Goal: Information Seeking & Learning: Understand process/instructions

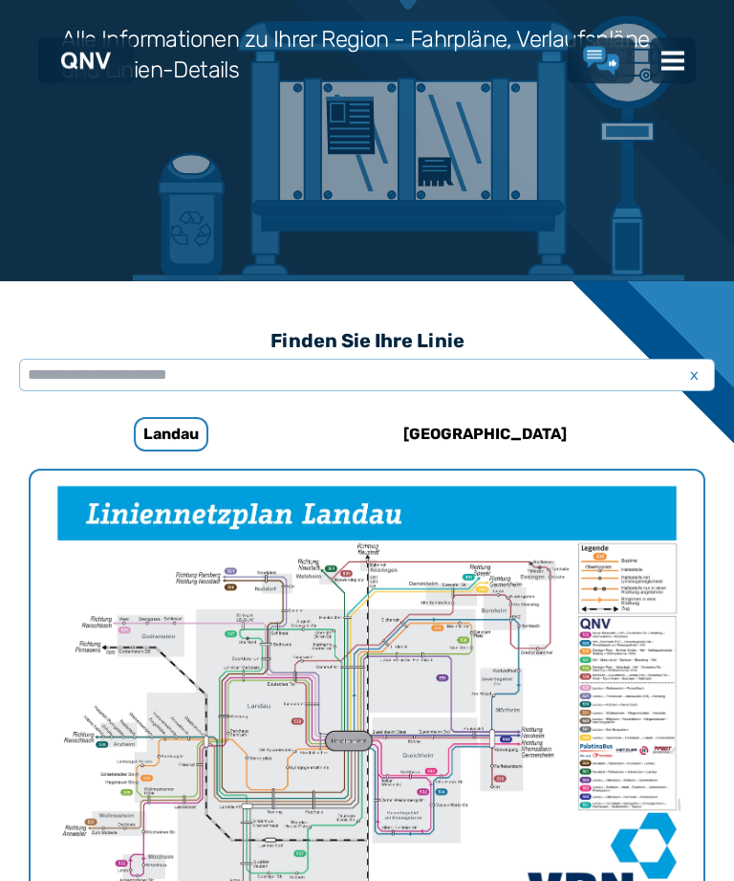
scroll to position [264, 0]
click at [479, 425] on h6 "[GEOGRAPHIC_DATA]" at bounding box center [485, 434] width 179 height 31
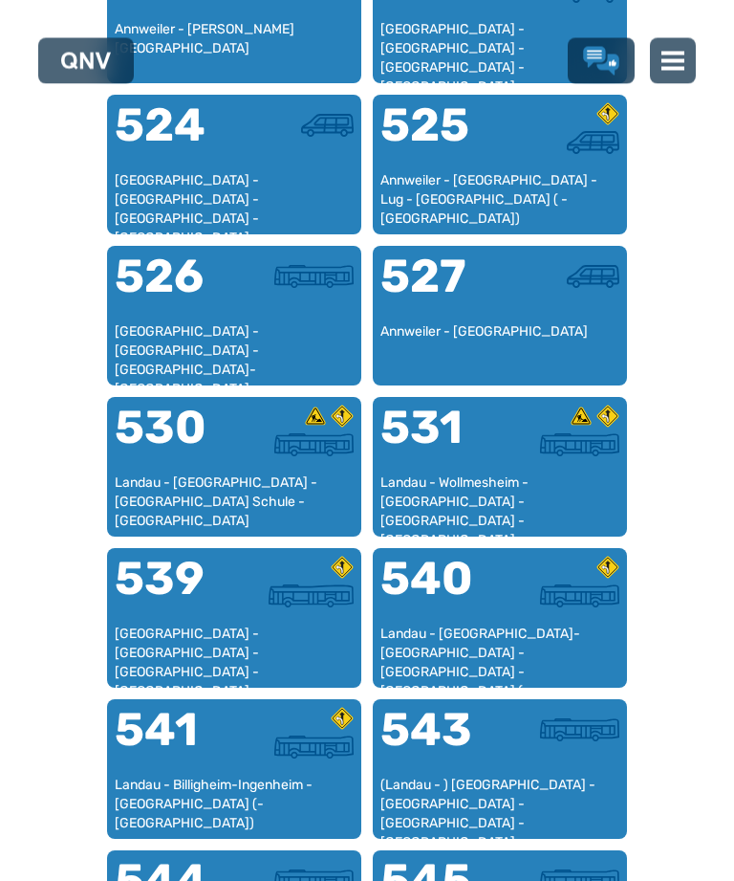
scroll to position [1588, 0]
click at [216, 788] on div "Landau - Billigheim-Ingenheim - [GEOGRAPHIC_DATA] (- [GEOGRAPHIC_DATA])" at bounding box center [234, 803] width 239 height 56
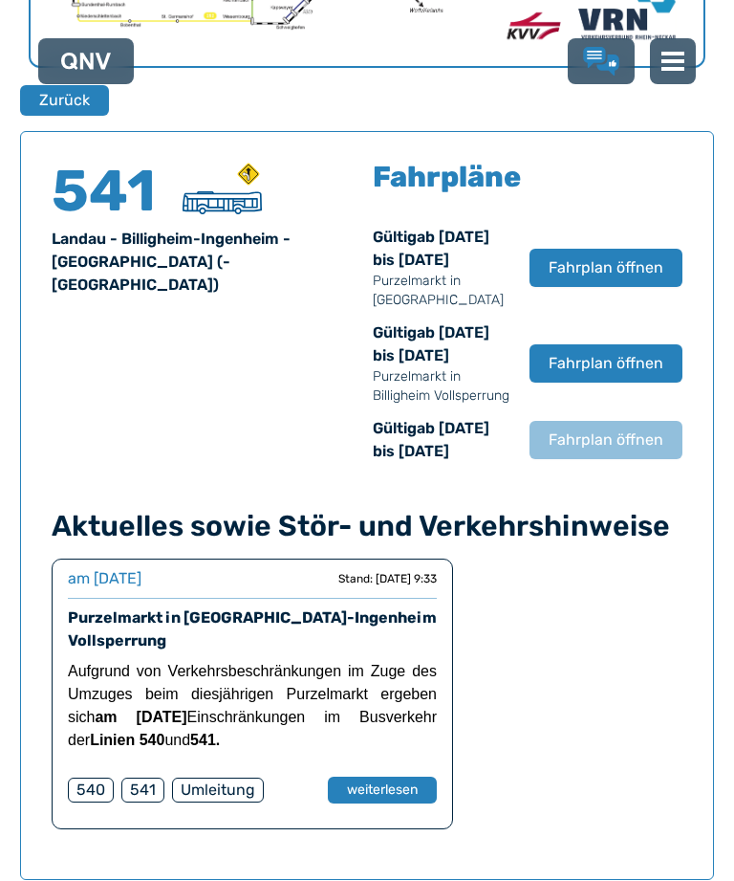
scroll to position [1224, 0]
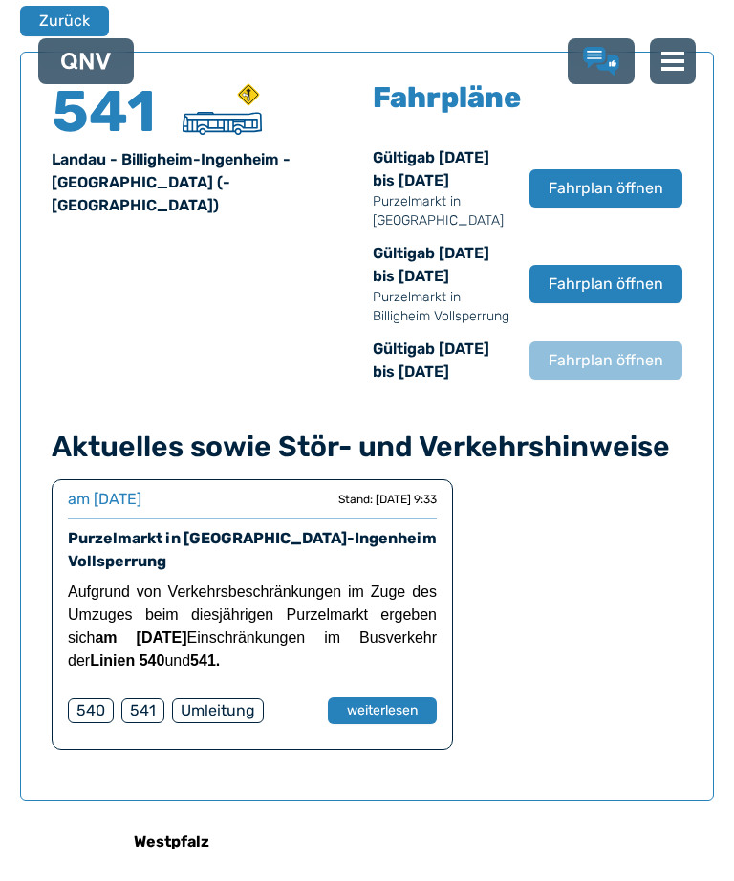
click at [594, 200] on span "Fahrplan öffnen" at bounding box center [606, 188] width 115 height 23
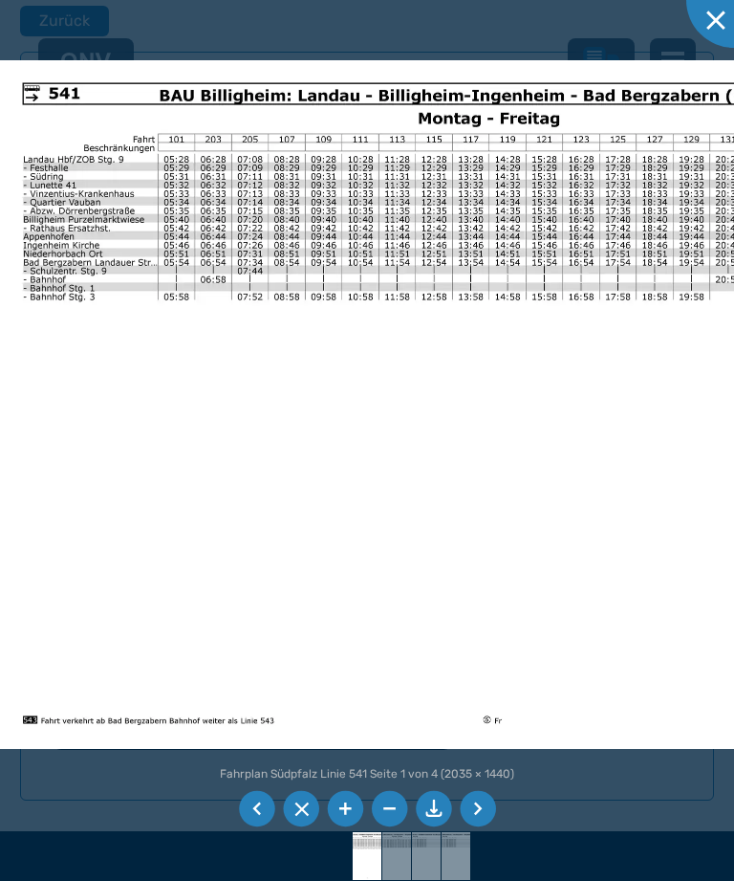
click at [239, 827] on li at bounding box center [257, 809] width 36 height 36
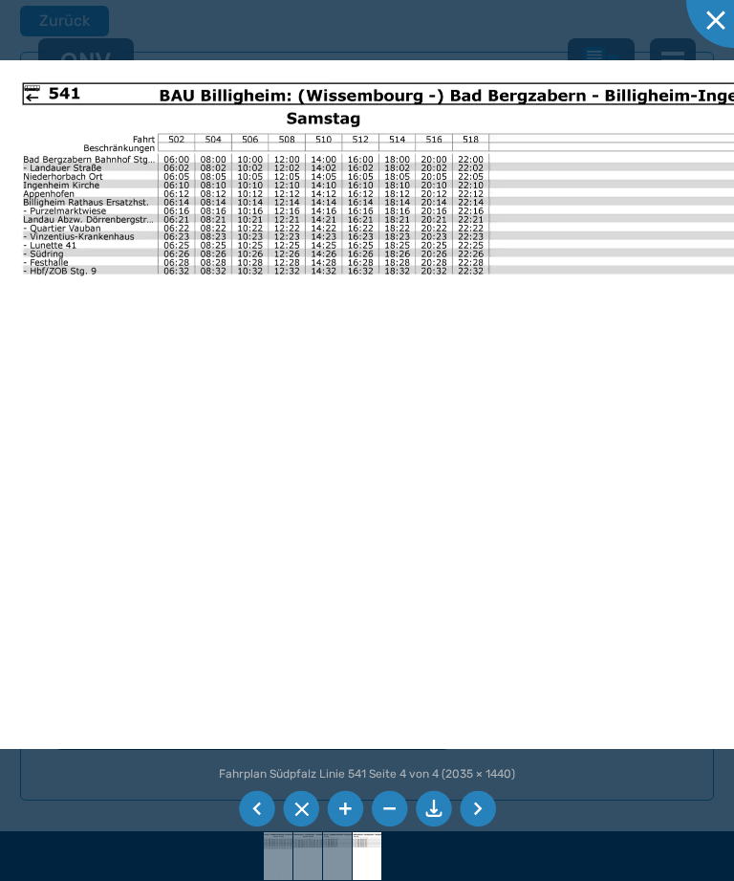
click at [251, 827] on li at bounding box center [257, 809] width 36 height 36
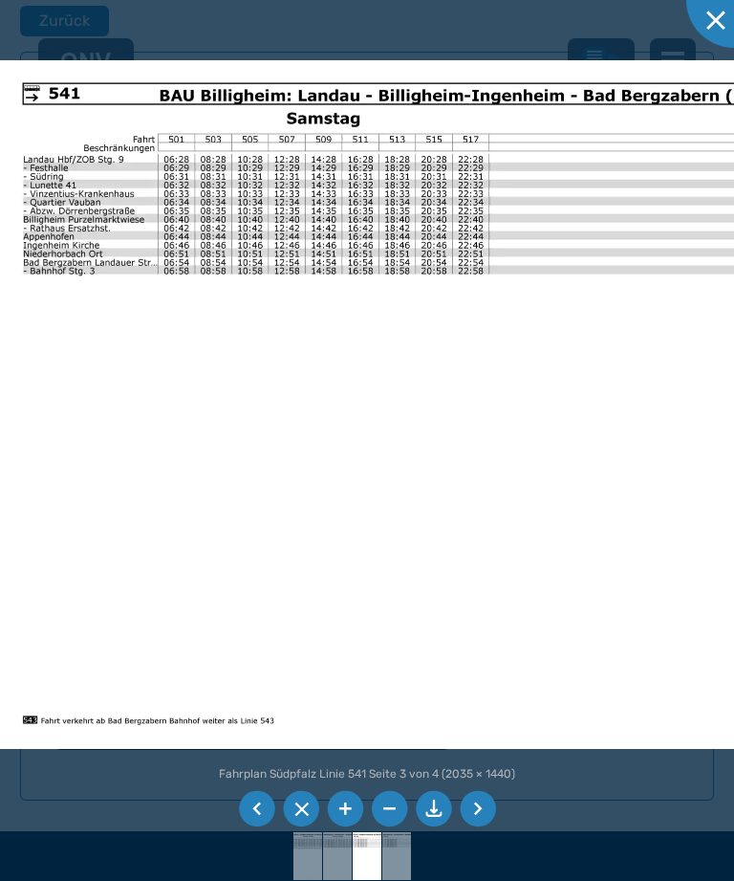
click at [250, 827] on li at bounding box center [257, 809] width 36 height 36
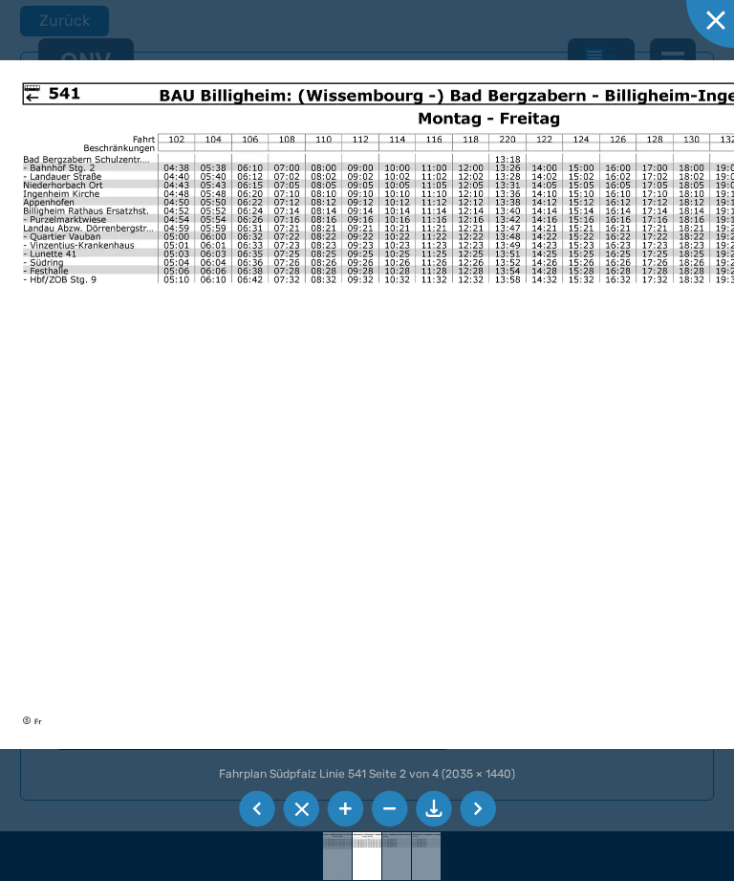
click at [285, 827] on li at bounding box center [301, 809] width 36 height 36
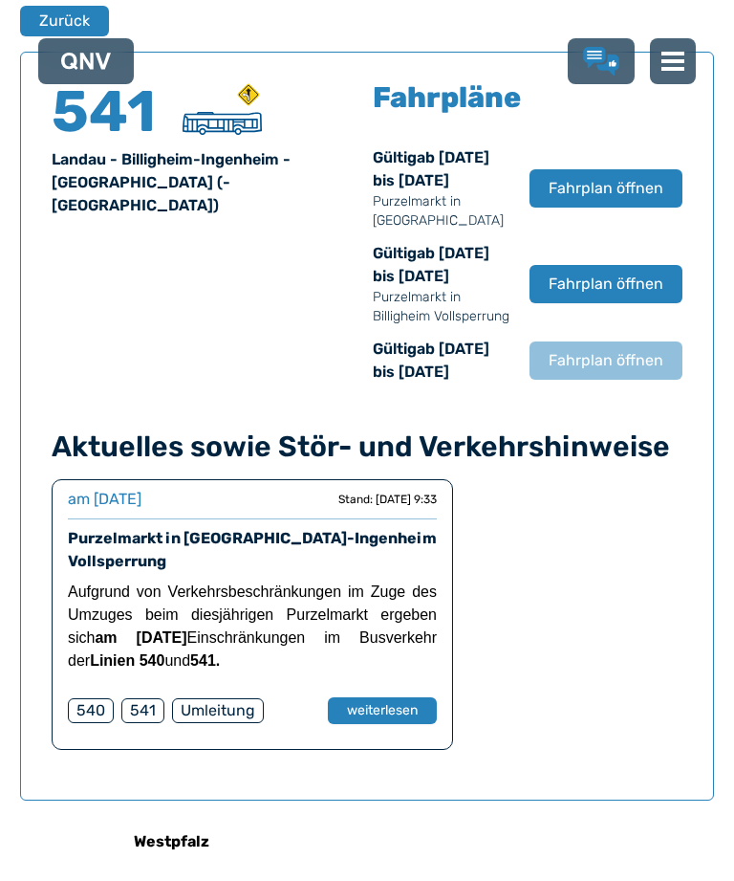
click at [590, 200] on span "Fahrplan öffnen" at bounding box center [606, 188] width 115 height 23
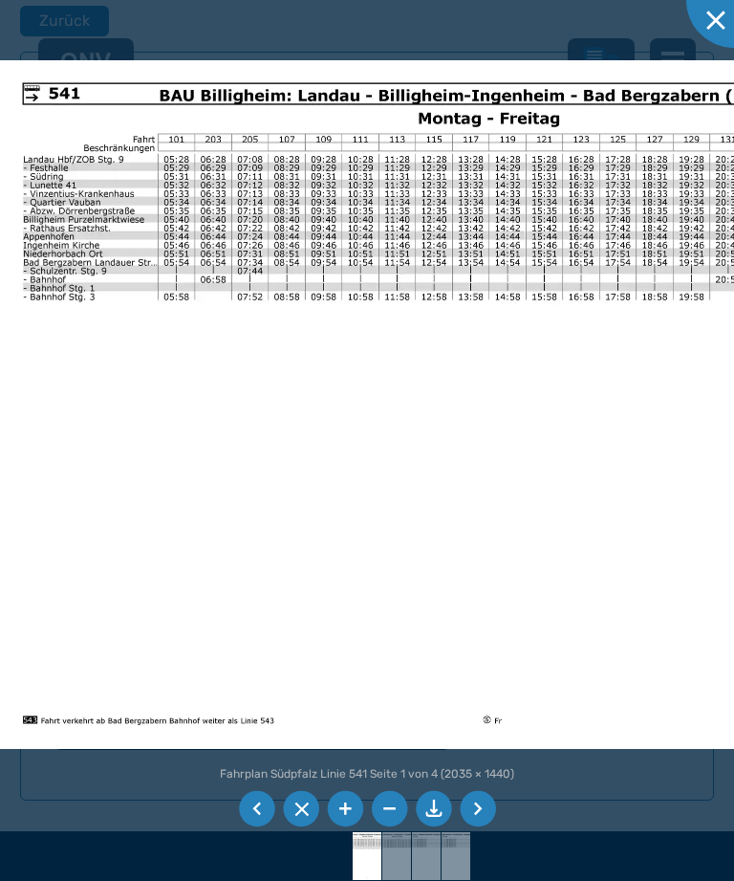
click at [241, 827] on li at bounding box center [257, 809] width 36 height 36
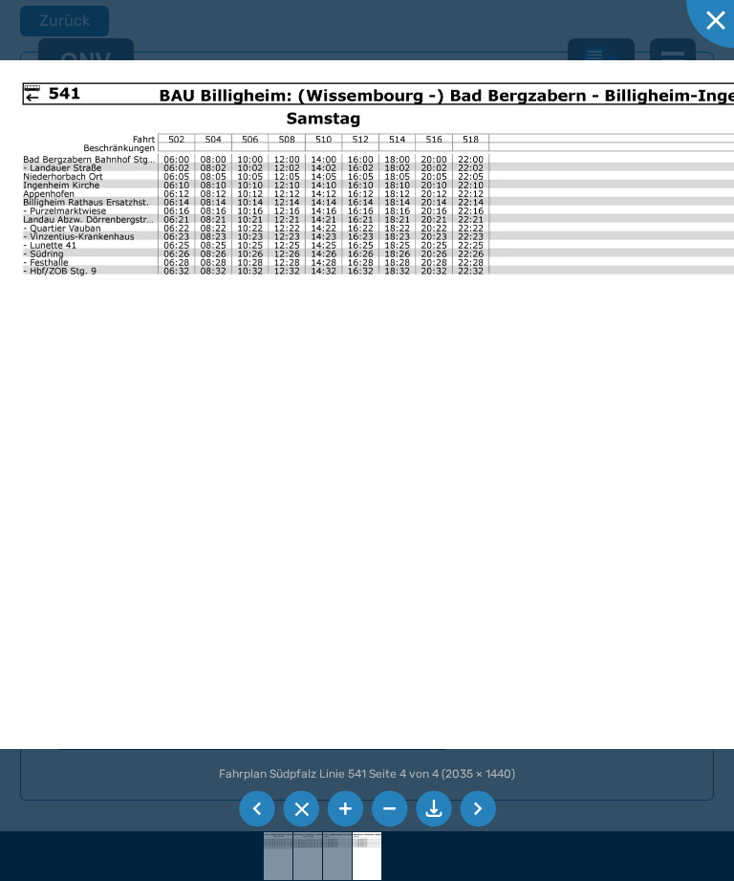
click at [248, 827] on li at bounding box center [257, 809] width 36 height 36
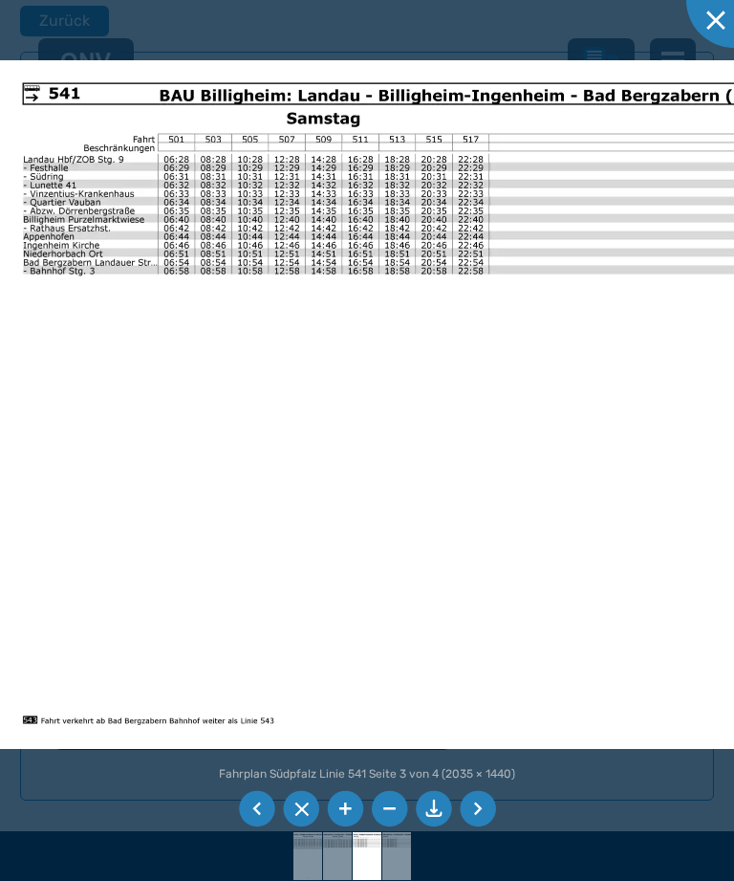
click at [241, 827] on li at bounding box center [257, 809] width 36 height 36
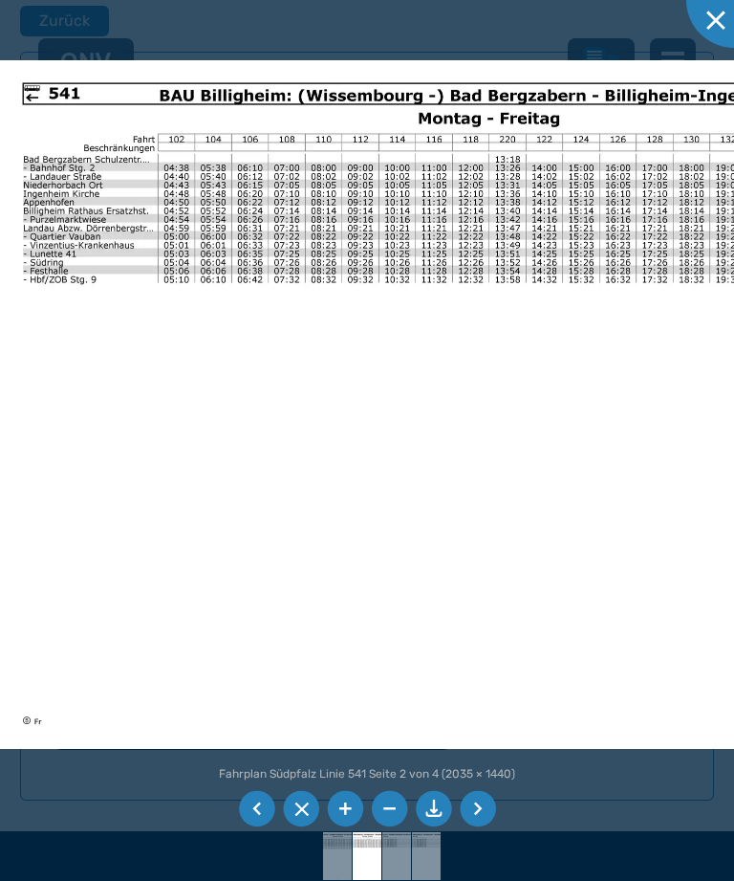
click at [251, 827] on li at bounding box center [257, 809] width 36 height 36
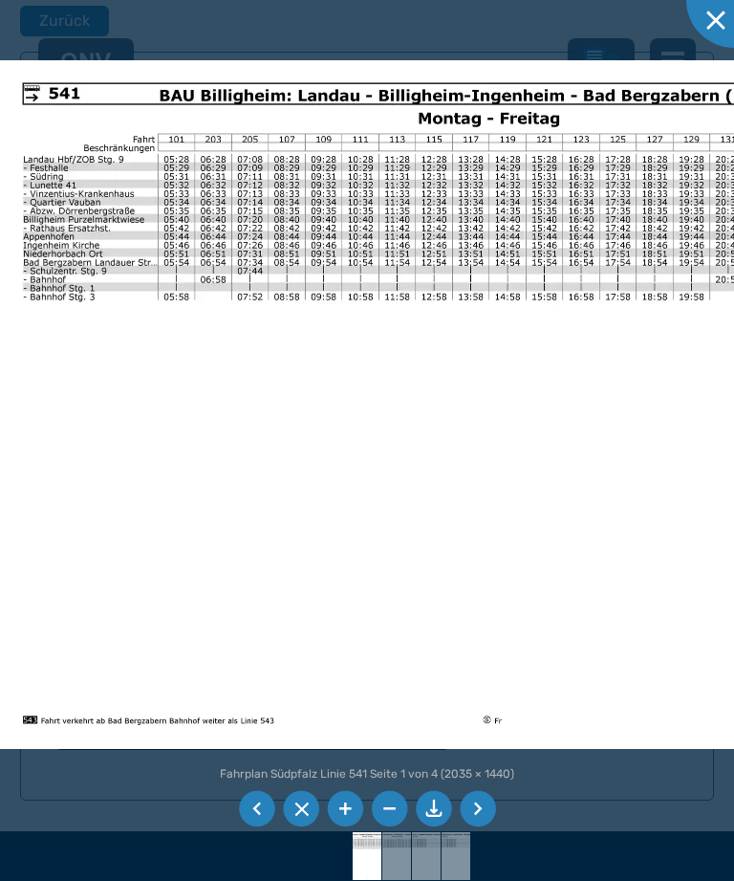
click at [254, 827] on li at bounding box center [257, 809] width 36 height 36
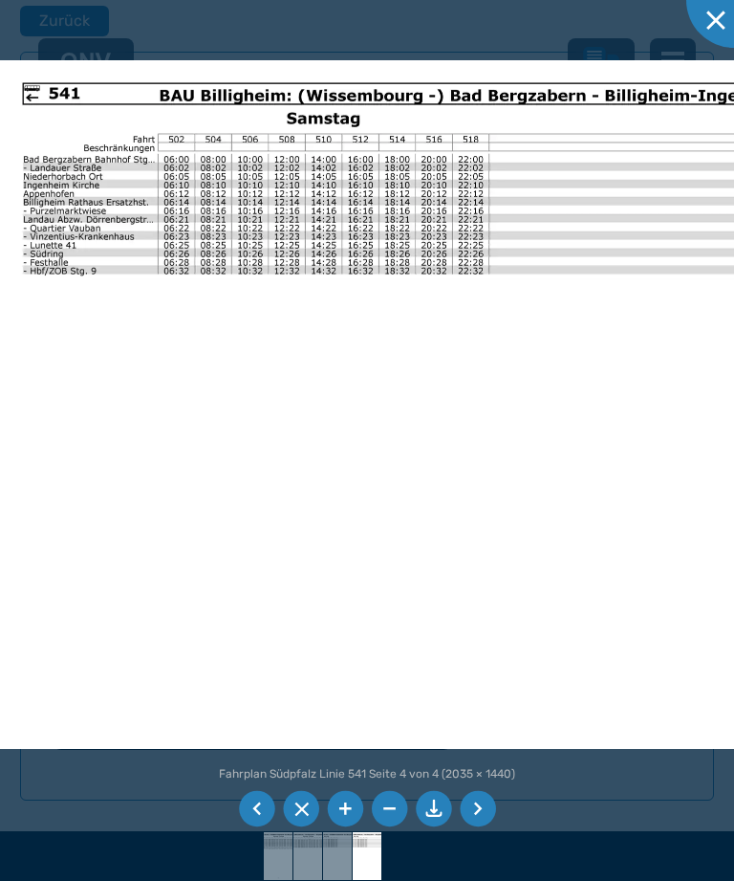
click at [257, 827] on li at bounding box center [257, 809] width 36 height 36
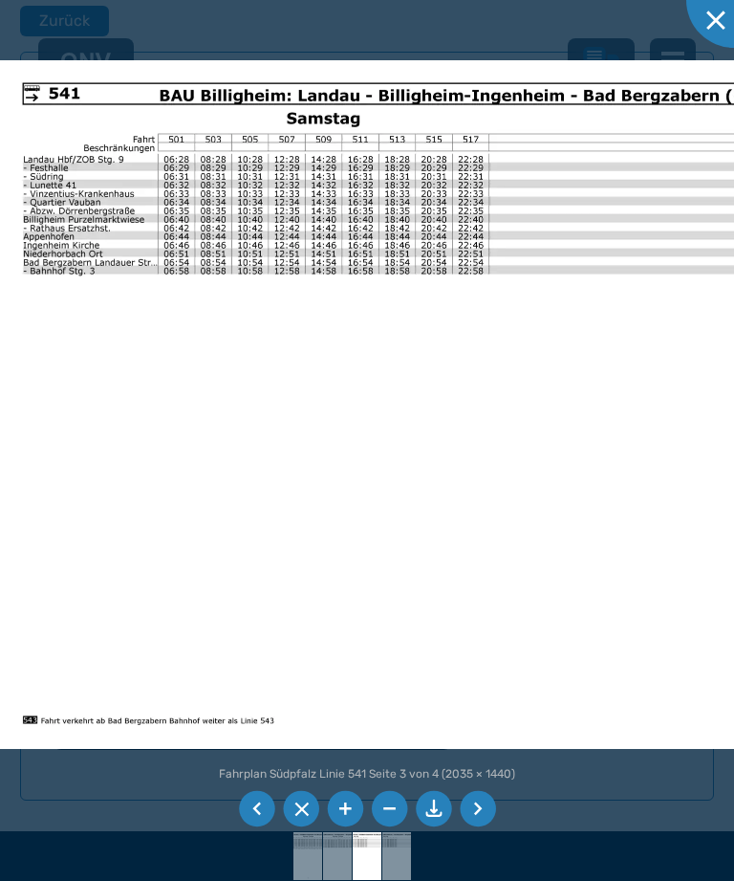
click at [249, 827] on li at bounding box center [257, 809] width 36 height 36
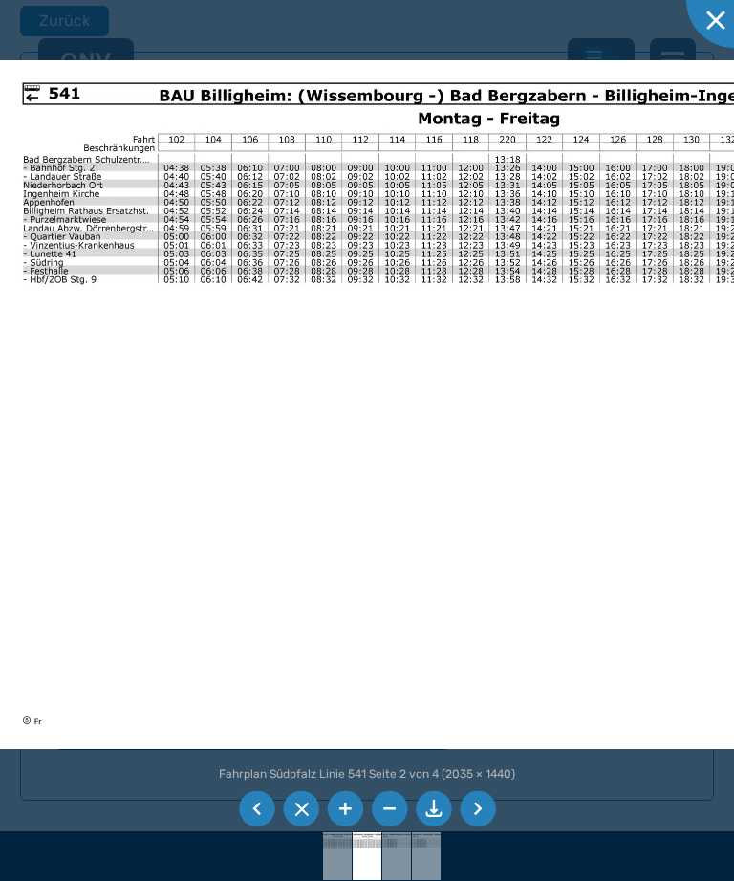
click at [245, 827] on li at bounding box center [257, 809] width 36 height 36
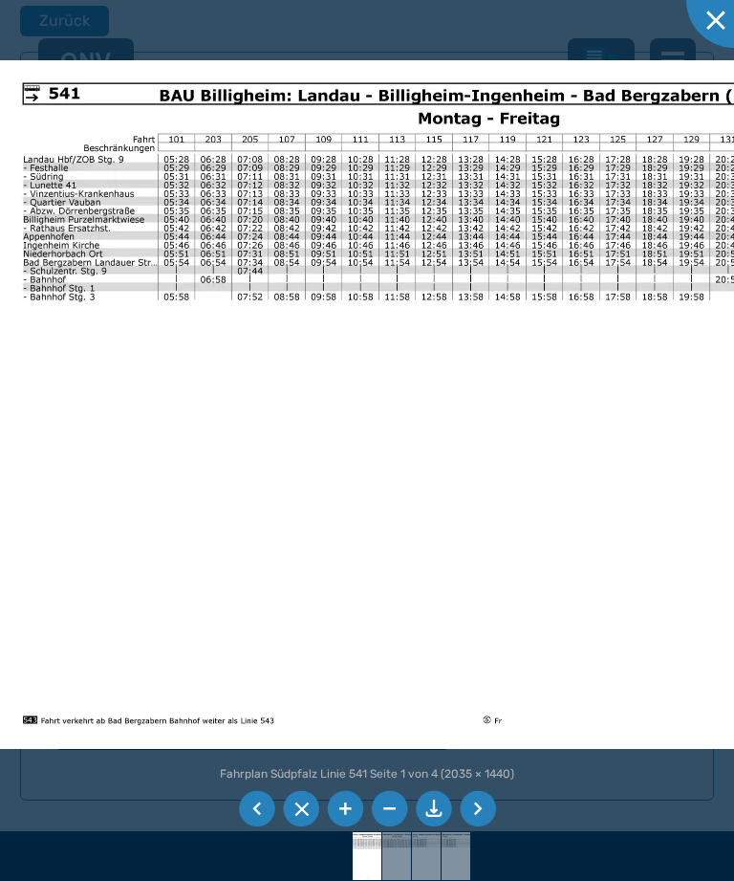
click at [653, 119] on img at bounding box center [486, 404] width 973 height 688
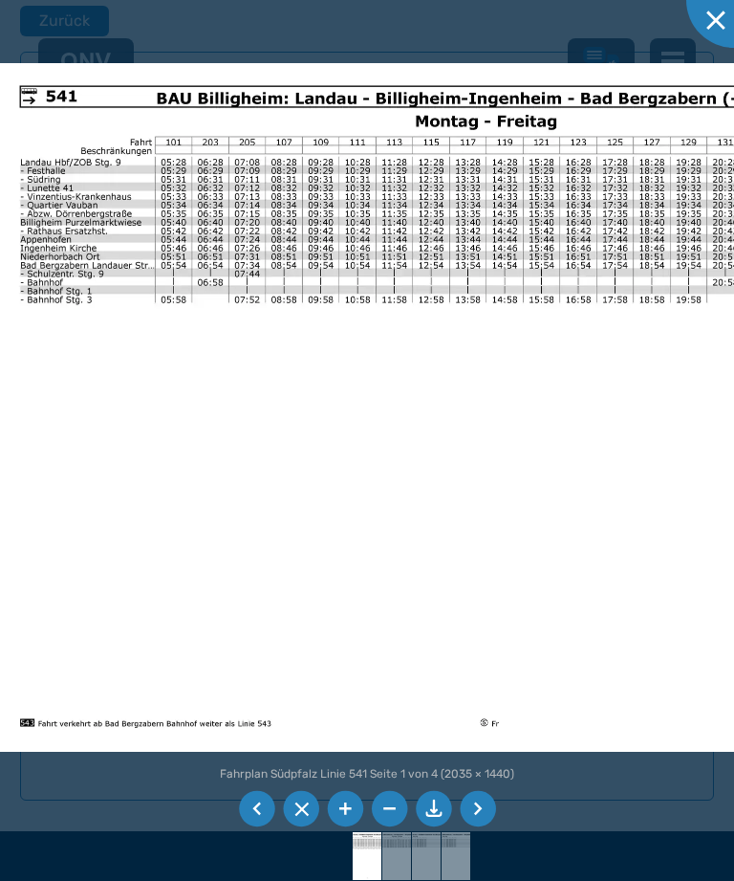
click at [250, 827] on li at bounding box center [257, 809] width 36 height 36
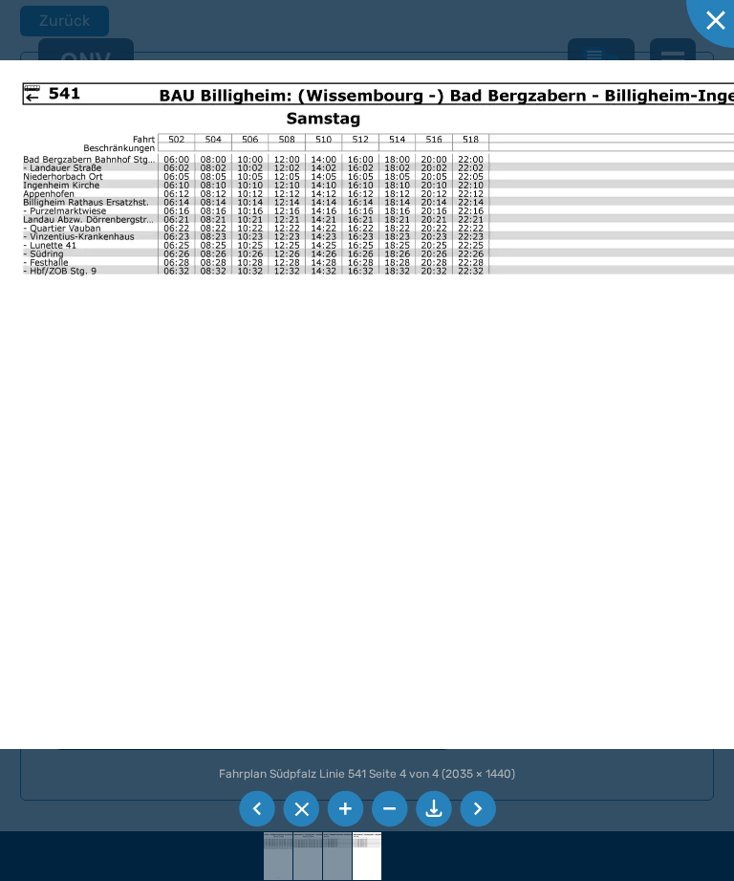
click at [254, 827] on li at bounding box center [257, 809] width 36 height 36
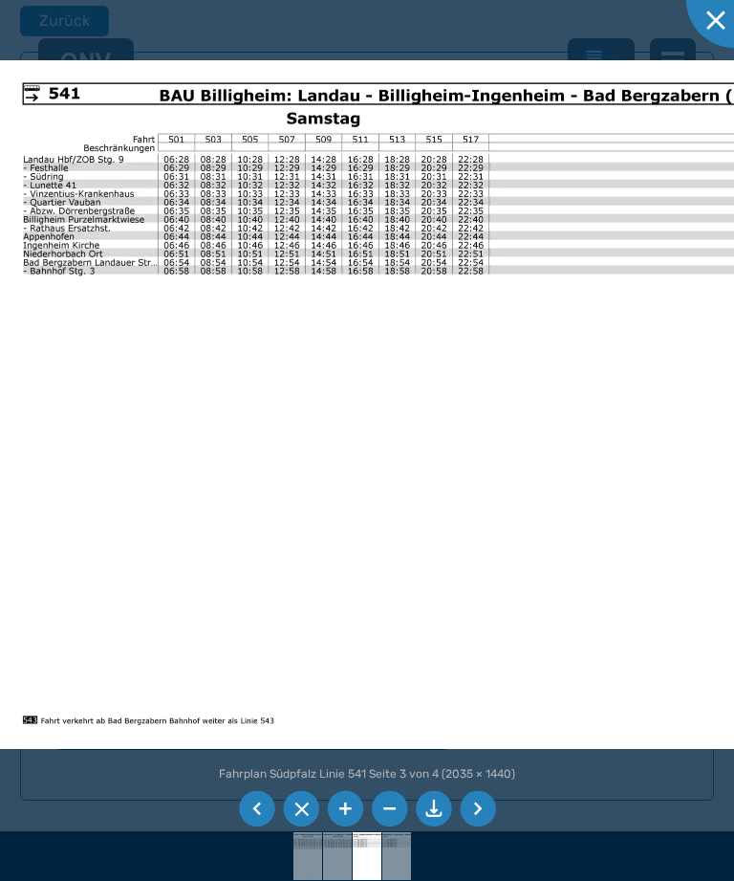
click at [249, 827] on li at bounding box center [257, 809] width 36 height 36
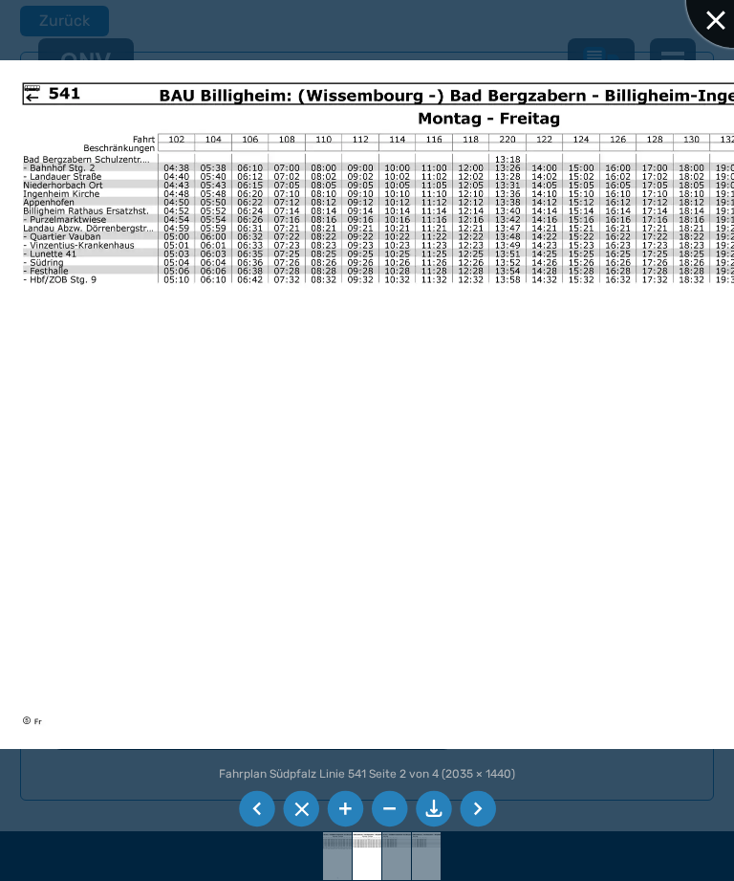
click at [708, 32] on div at bounding box center [735, 0] width 96 height 96
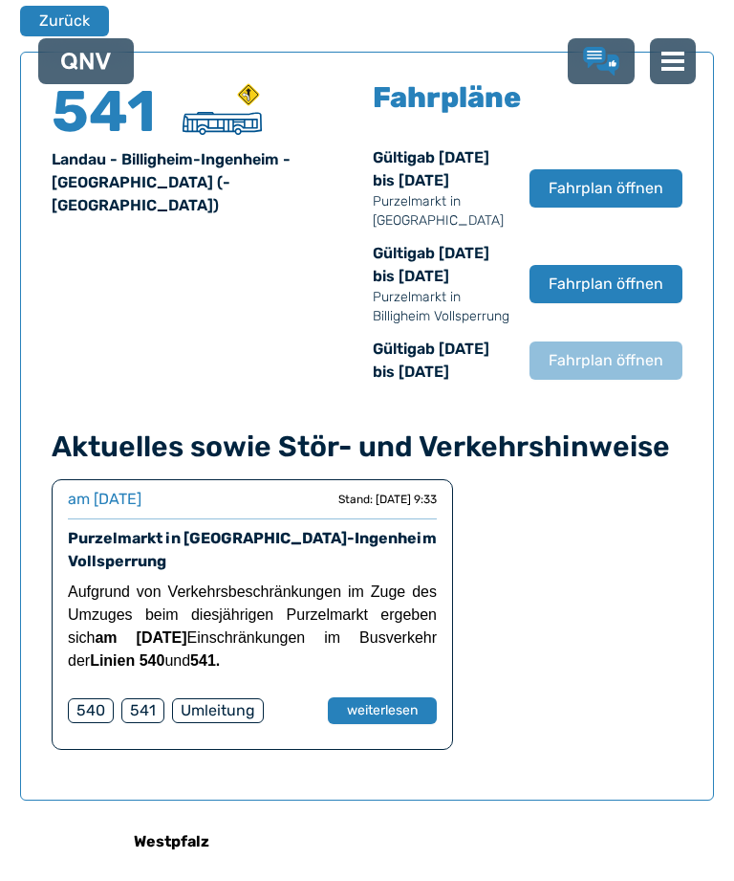
click at [54, 25] on button "Zurück" at bounding box center [64, 21] width 89 height 31
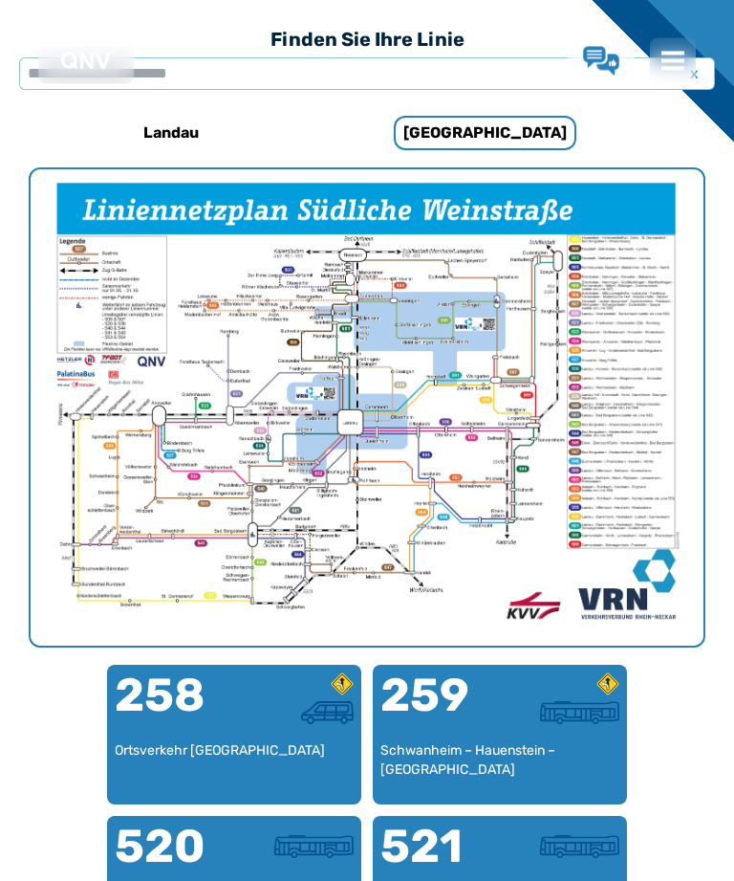
scroll to position [589, 0]
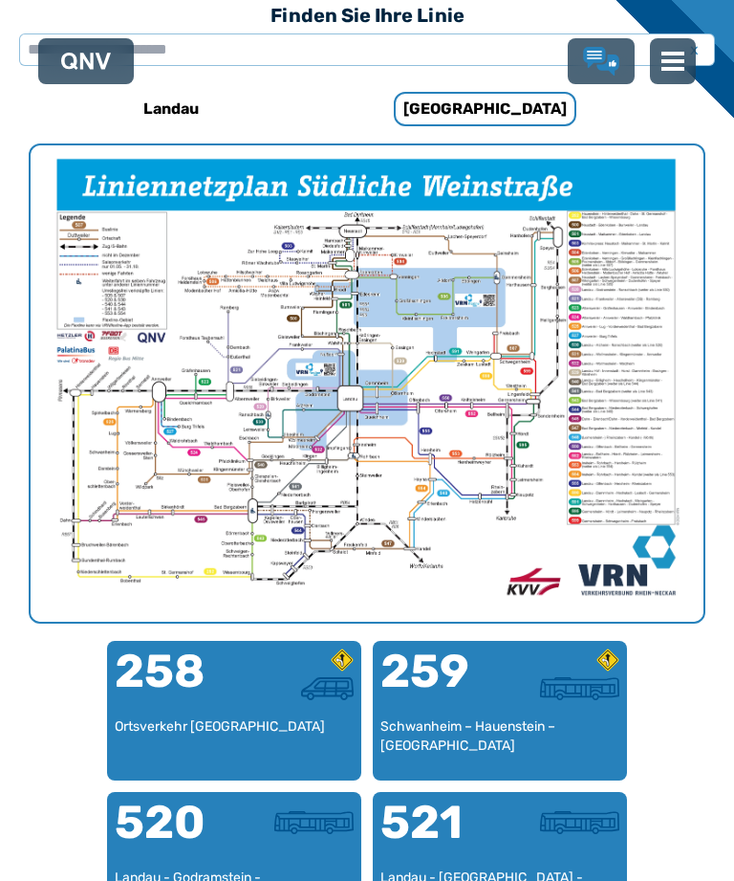
click at [154, 119] on h6 "Landau" at bounding box center [171, 109] width 71 height 31
